Goal: Transaction & Acquisition: Purchase product/service

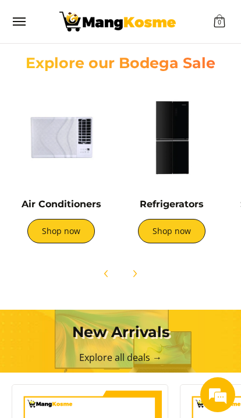
click at [166, 240] on link "Shop now" at bounding box center [172, 231] width 68 height 24
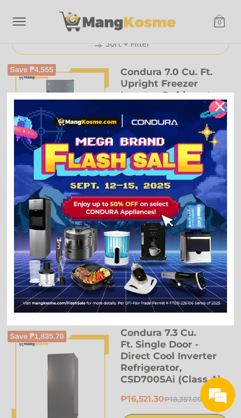
click at [224, 111] on icon "close icon" at bounding box center [220, 106] width 9 height 9
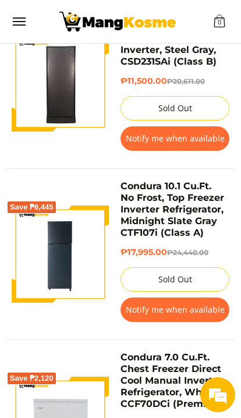
scroll to position [892, 0]
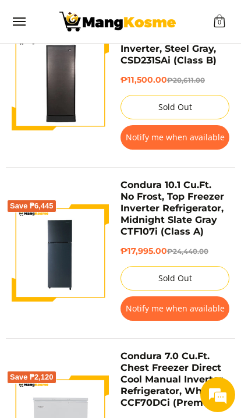
click at [210, 311] on button "Notify me when available" at bounding box center [175, 309] width 109 height 24
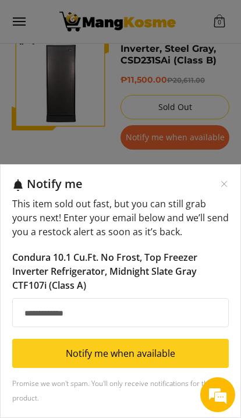
click at [133, 328] on input "Email address" at bounding box center [120, 312] width 217 height 29
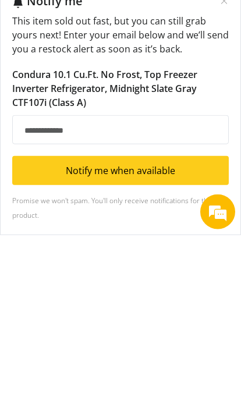
click at [216, 177] on div "Notify me" at bounding box center [128, 184] width 202 height 15
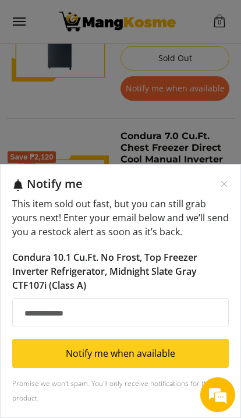
click at [179, 150] on div "Notify me This item sold out fast, but you can still grab yours next! Enter you…" at bounding box center [120, 209] width 241 height 418
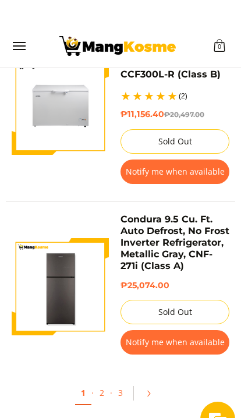
scroll to position [3641, 0]
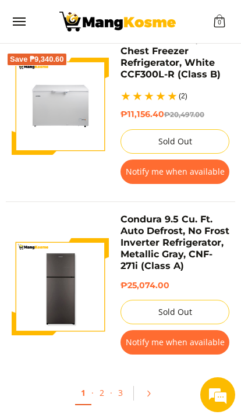
click at [143, 384] on link "Pagination" at bounding box center [153, 394] width 28 height 20
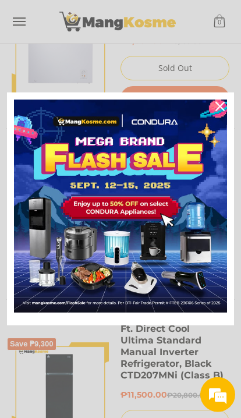
scroll to position [1558, 0]
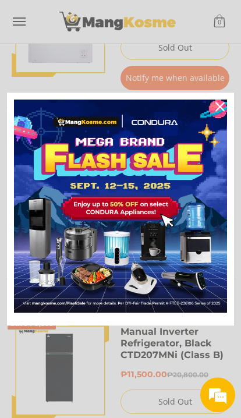
click at [226, 116] on div "Close" at bounding box center [220, 106] width 19 height 19
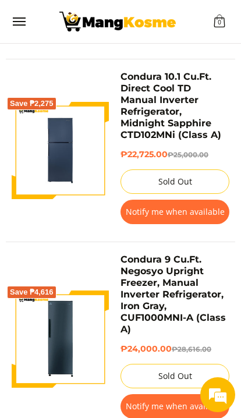
scroll to position [2292, 0]
